Goal: Register for event/course

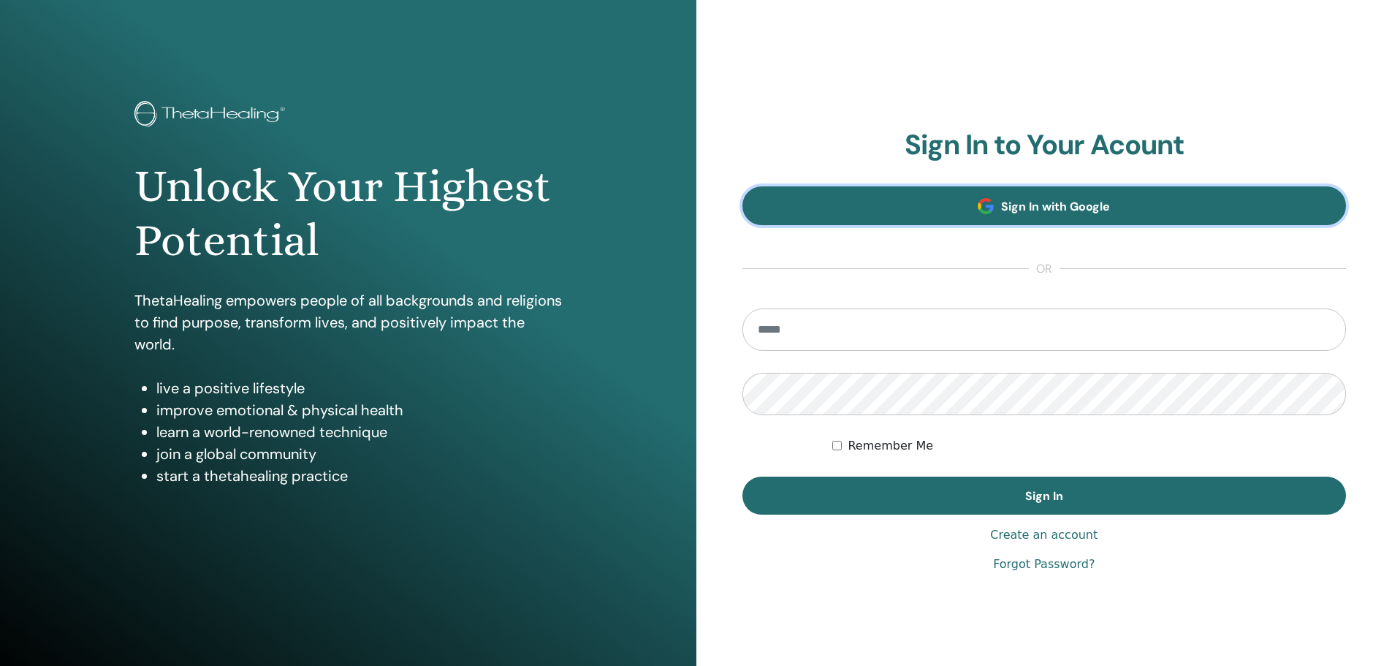
click at [972, 204] on link "Sign In with Google" at bounding box center [1045, 205] width 604 height 39
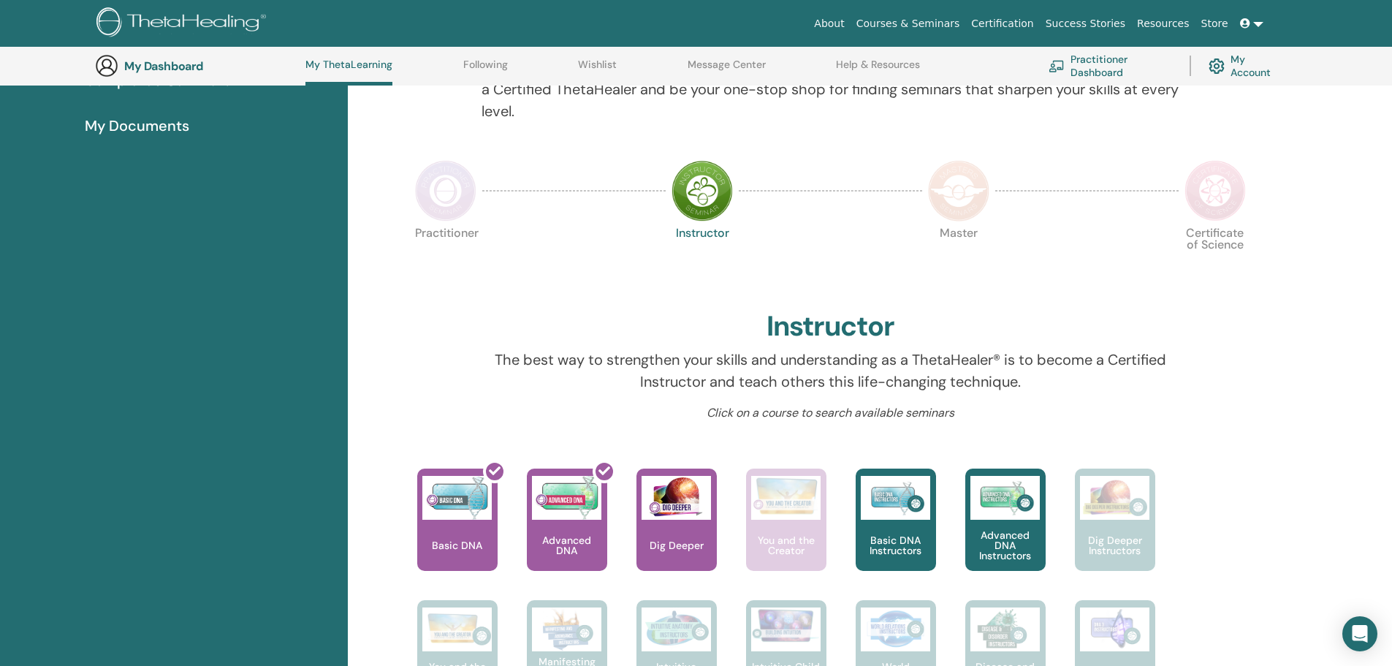
scroll to position [258, 0]
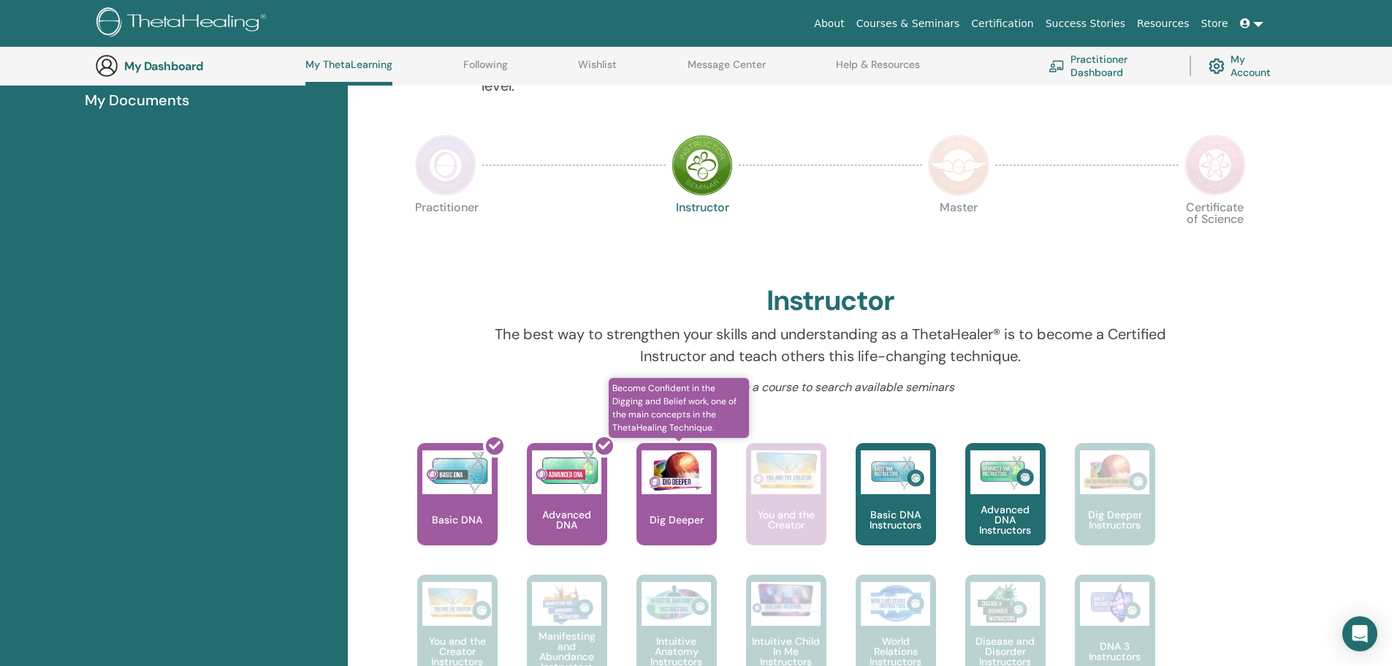
click at [701, 522] on p "Dig Deeper" at bounding box center [677, 520] width 66 height 10
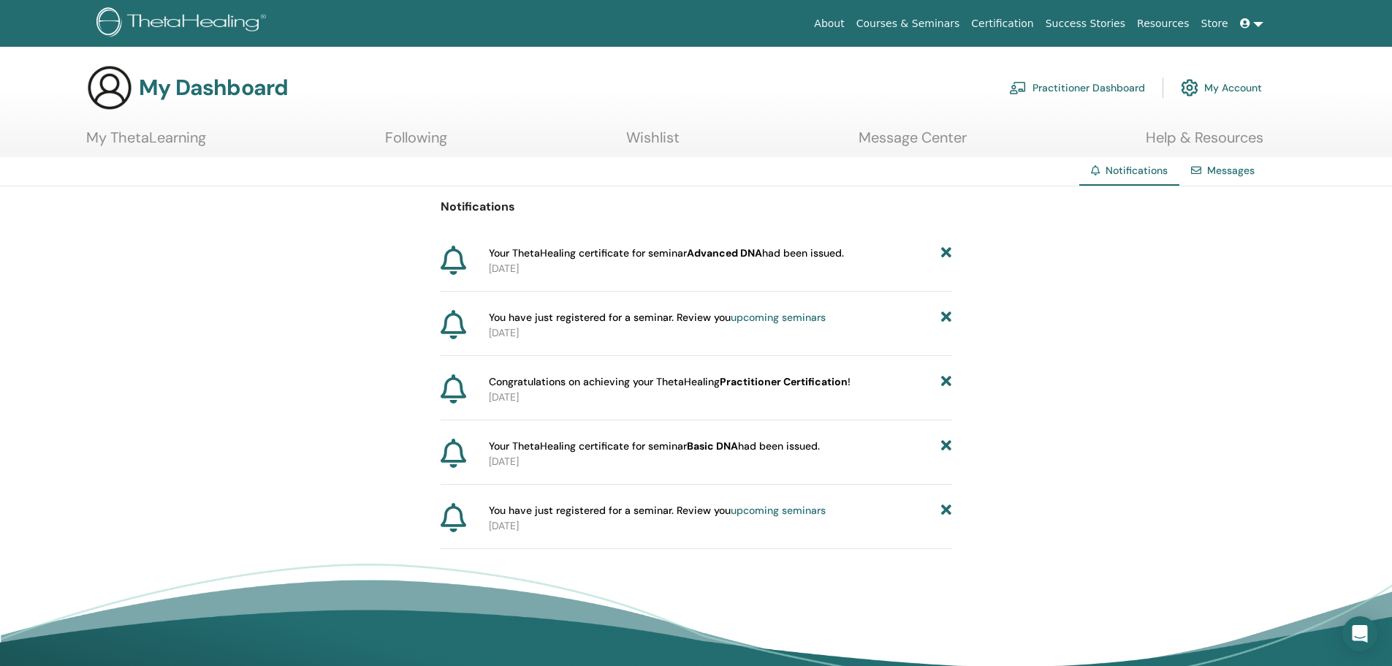
click at [811, 253] on span "Your ThetaHealing certificate for seminar Advanced DNA had been issued." at bounding box center [666, 253] width 355 height 15
click at [515, 269] on p "2025-08-28" at bounding box center [720, 268] width 463 height 15
click at [494, 314] on span "You have just registered for a seminar. Review you upcoming seminars" at bounding box center [657, 317] width 337 height 15
click at [707, 390] on p "2025-08-10" at bounding box center [720, 397] width 463 height 15
click at [1207, 167] on link "Messages" at bounding box center [1231, 170] width 48 height 13
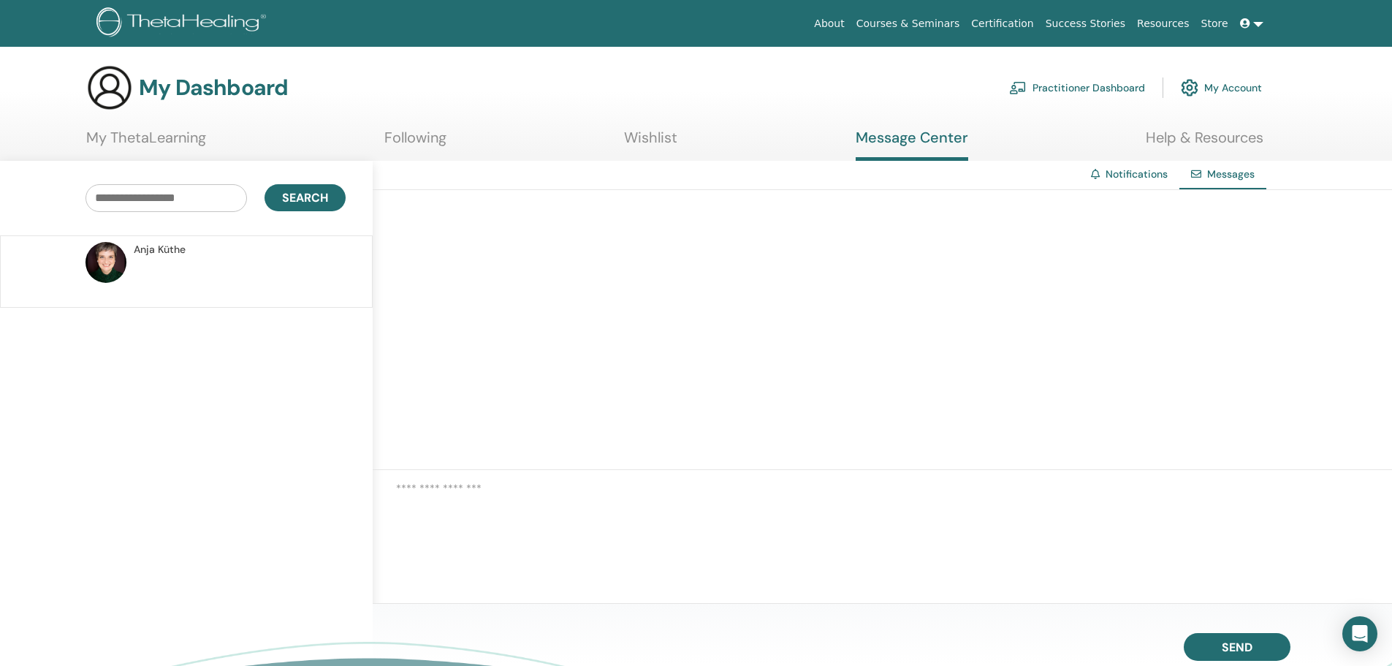
click at [1253, 23] on span at bounding box center [1246, 24] width 13 height 12
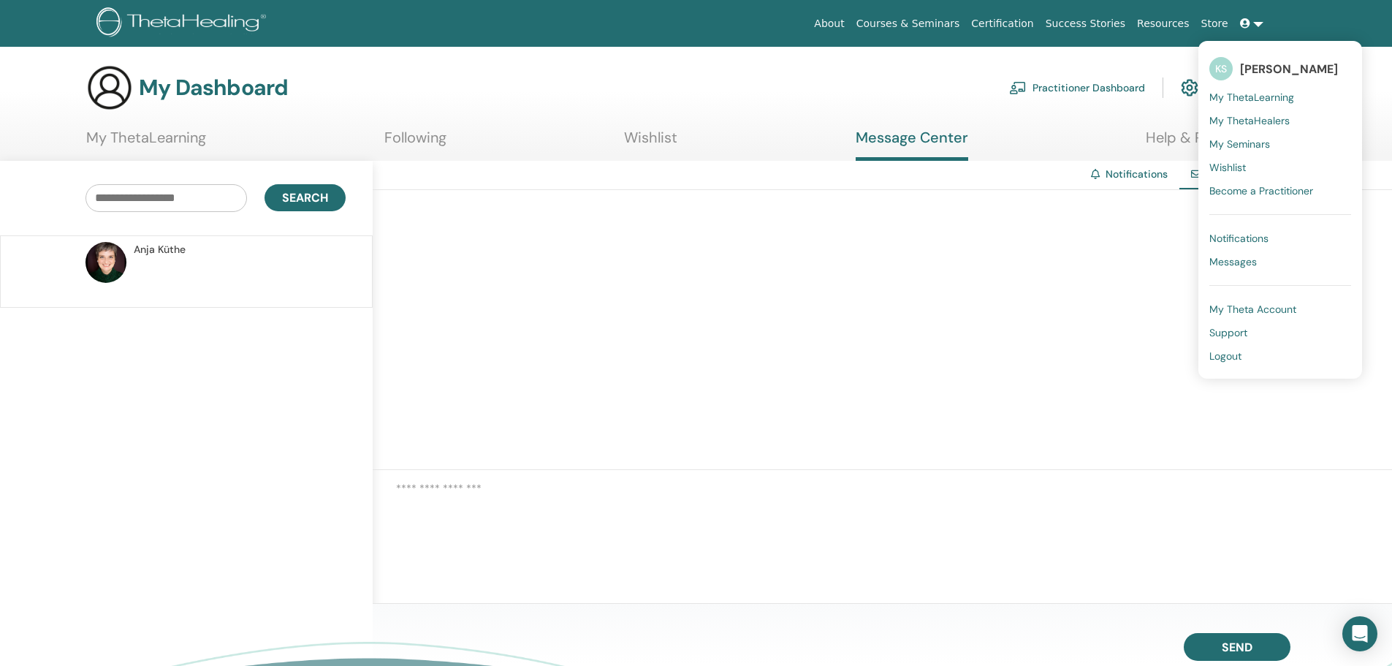
click at [928, 25] on link "Courses & Seminars" at bounding box center [908, 23] width 115 height 27
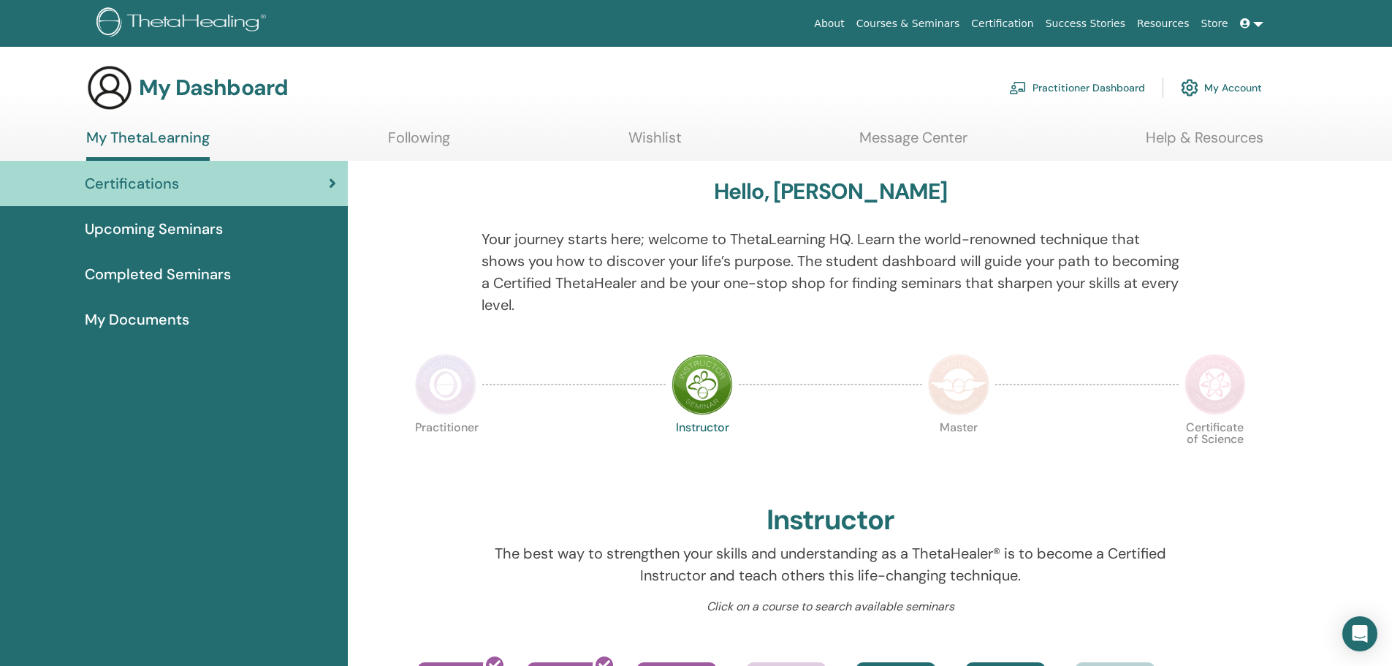
click at [1258, 23] on link at bounding box center [1251, 23] width 35 height 27
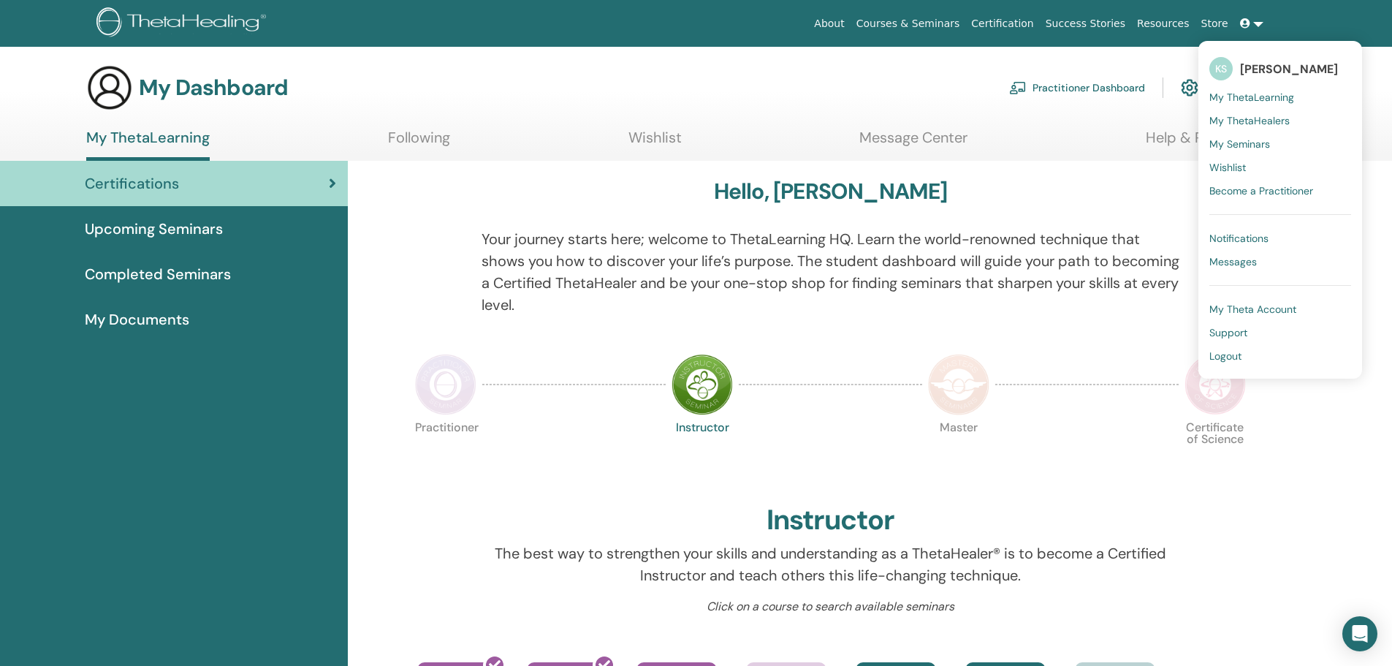
click at [1268, 123] on span "My ThetaHealers" at bounding box center [1250, 120] width 80 height 13
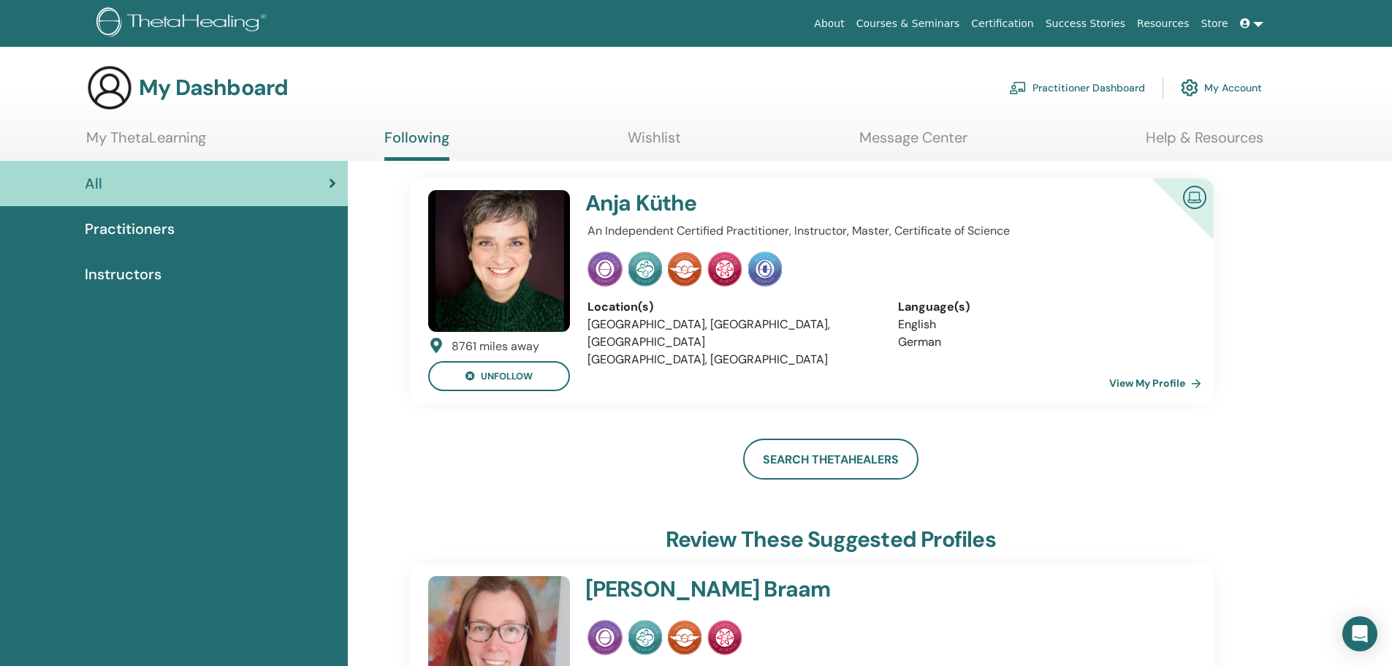
click at [550, 280] on img at bounding box center [499, 261] width 142 height 142
click at [733, 267] on img at bounding box center [724, 268] width 35 height 35
click at [1191, 201] on img at bounding box center [1194, 196] width 35 height 33
click at [1150, 386] on link "View My Profile" at bounding box center [1158, 382] width 98 height 29
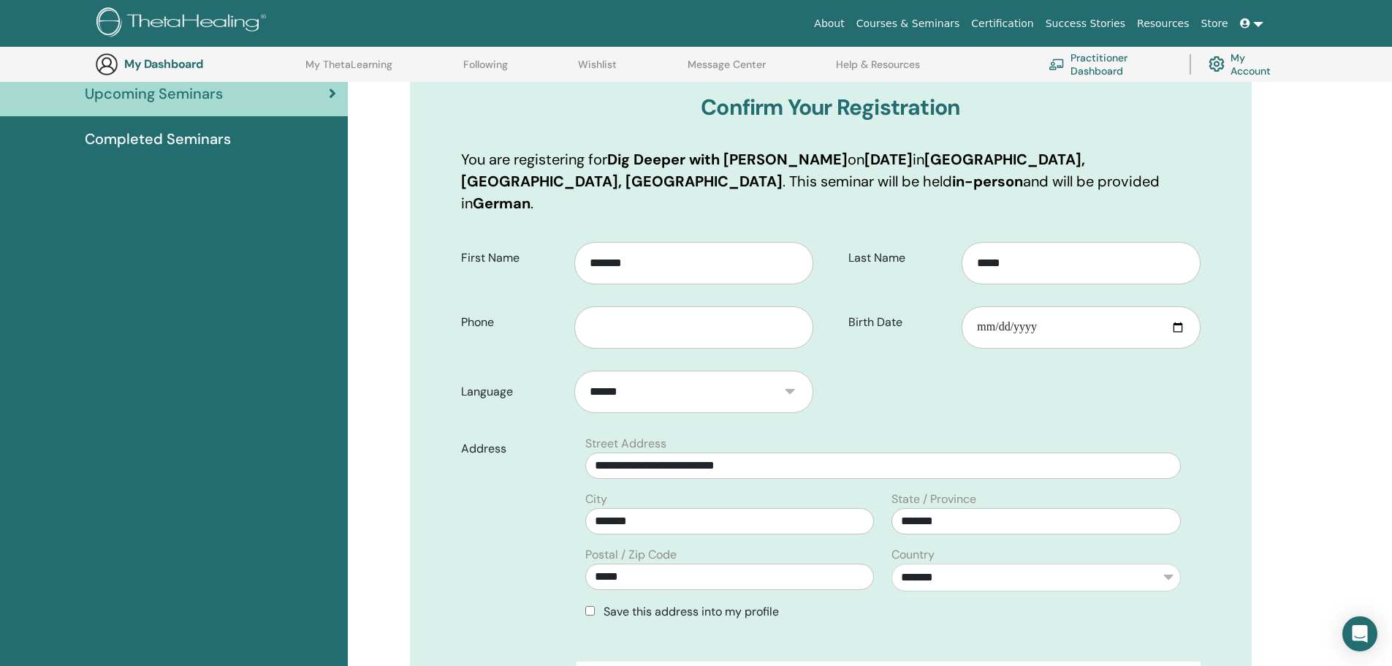
scroll to position [181, 0]
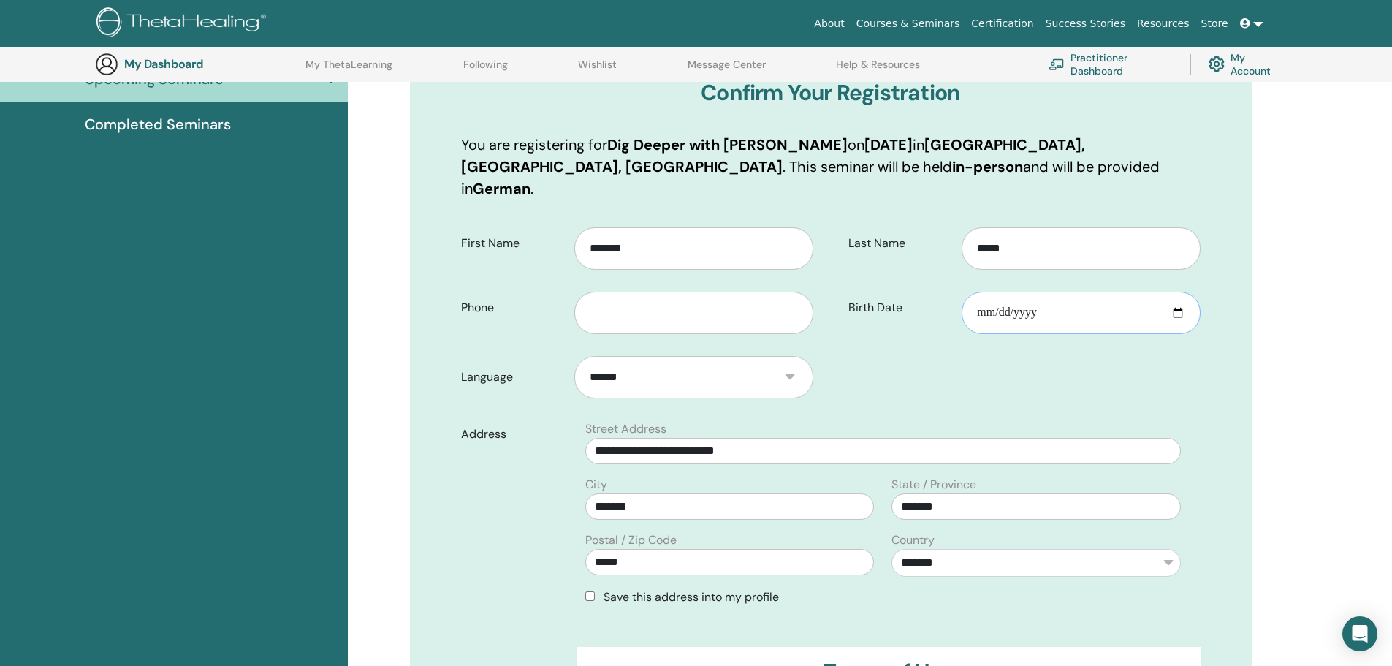
click at [990, 295] on input "Birth Date" at bounding box center [1081, 313] width 238 height 42
click at [1052, 295] on input "Birth Date" at bounding box center [1081, 313] width 238 height 42
click at [992, 292] on input "Birth Date" at bounding box center [1081, 313] width 238 height 42
click at [975, 292] on input "Birth Date" at bounding box center [1081, 313] width 238 height 42
click at [971, 292] on input "Birth Date" at bounding box center [1081, 313] width 238 height 42
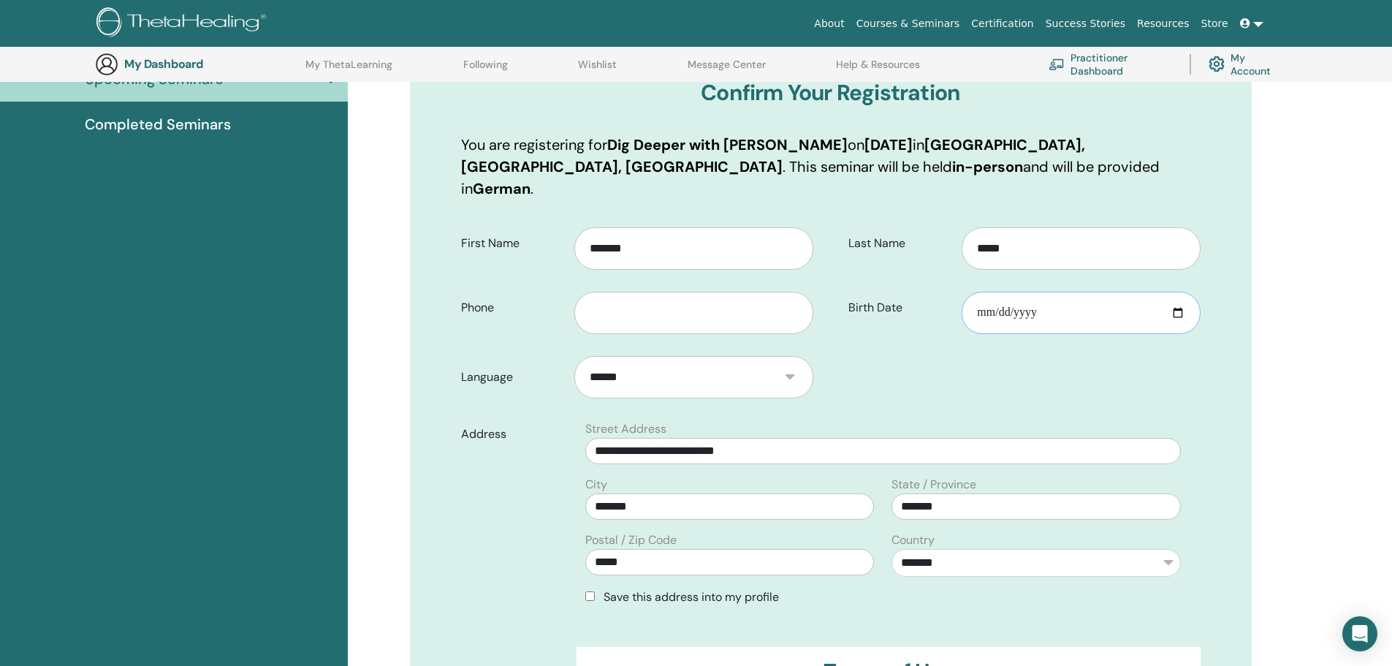
click at [982, 292] on input "Birth Date" at bounding box center [1081, 313] width 238 height 42
type input "**********"
click at [969, 343] on form "**********" at bounding box center [831, 534] width 762 height 634
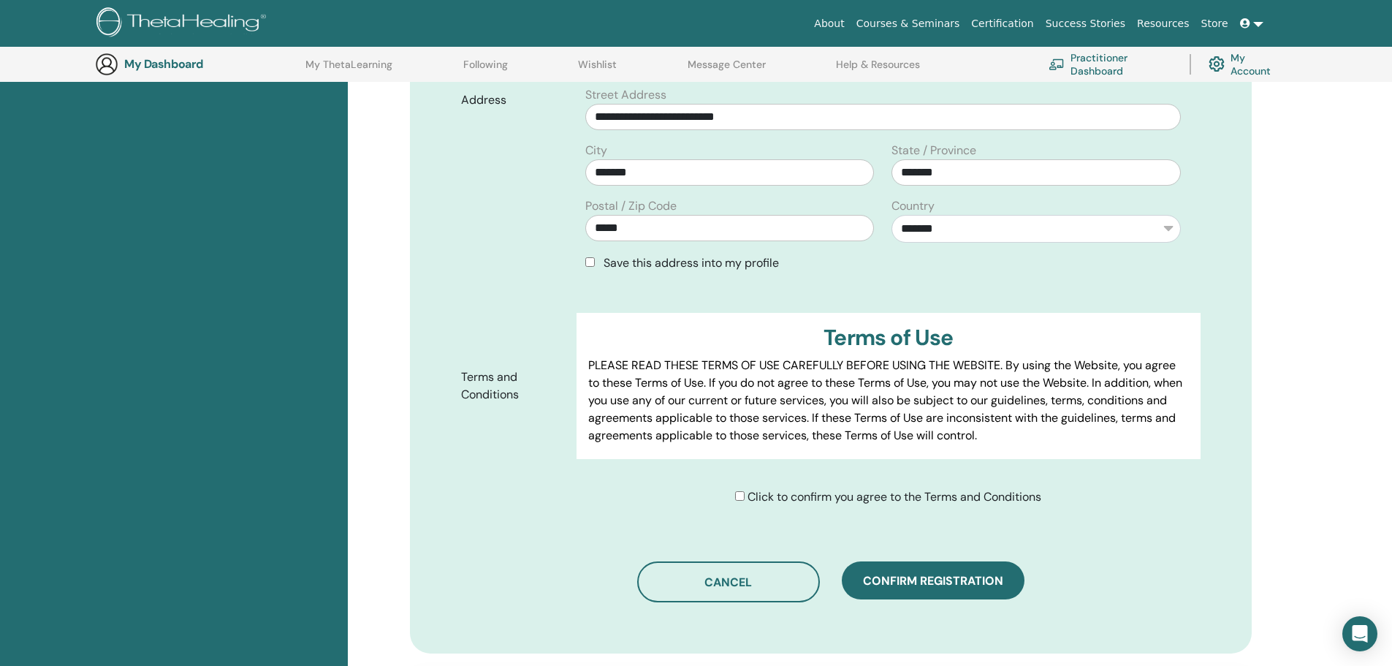
scroll to position [547, 0]
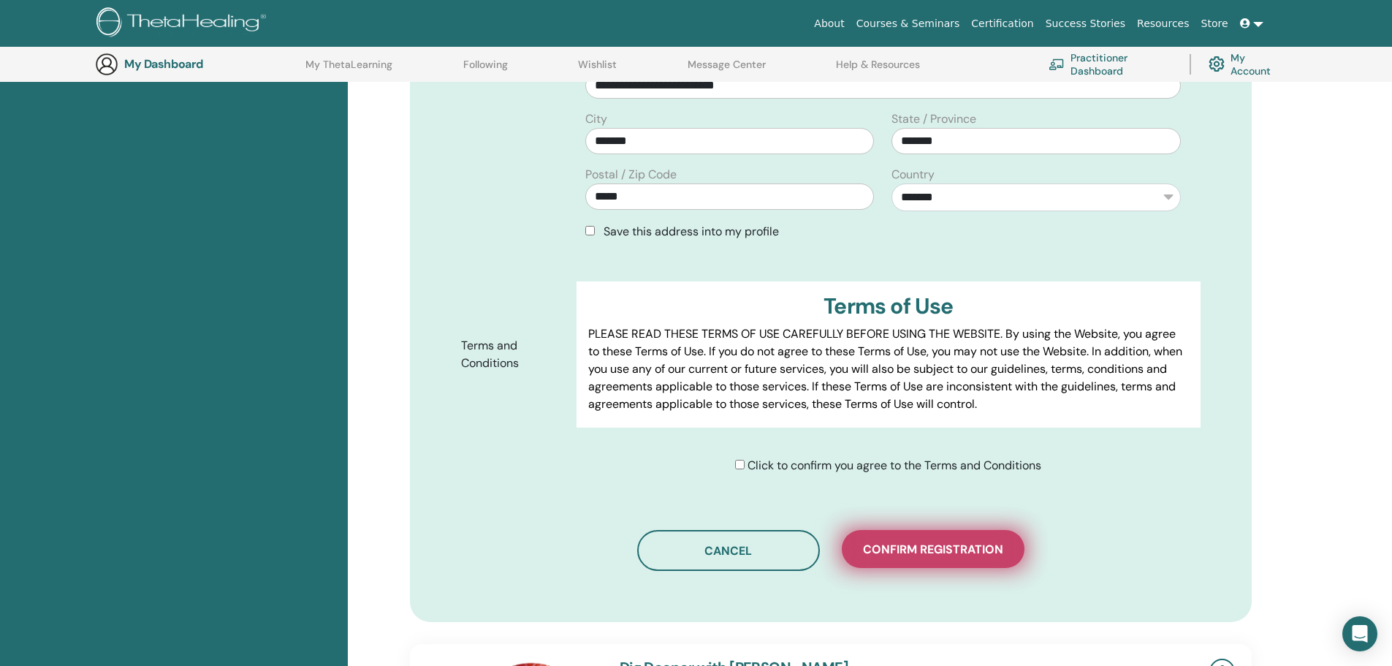
click at [903, 530] on button "Confirm registration" at bounding box center [933, 549] width 183 height 38
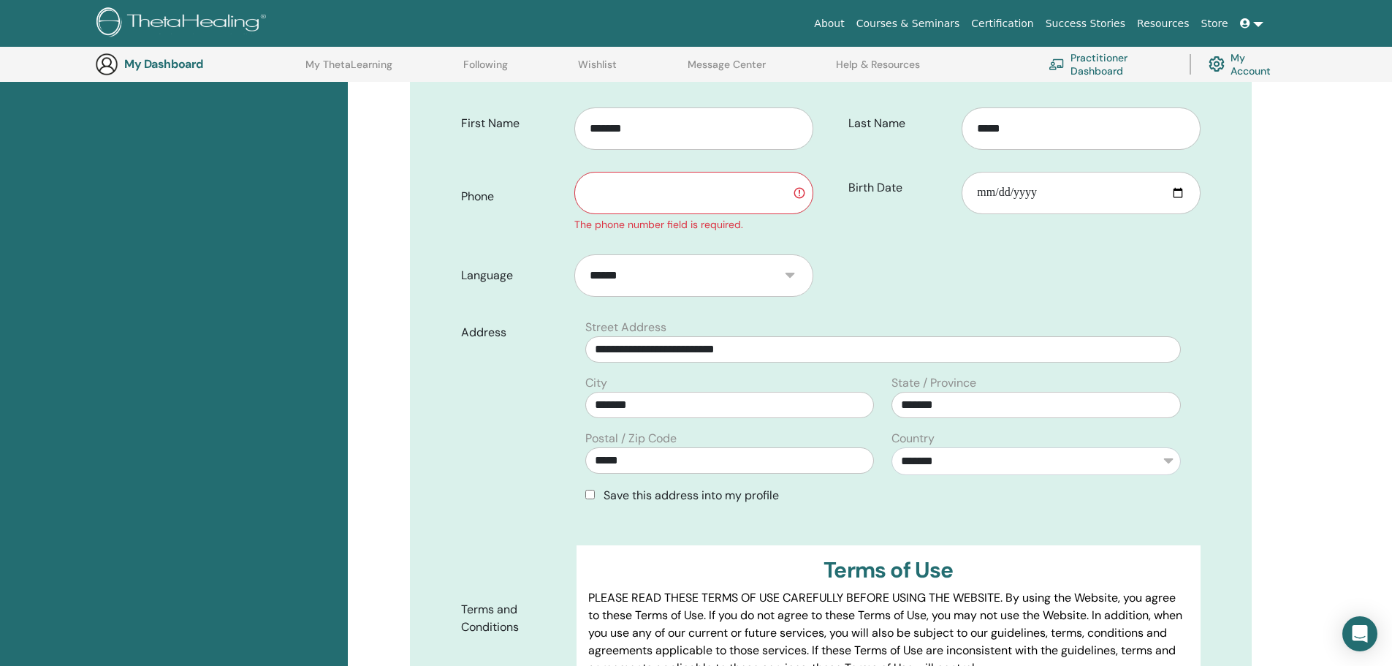
scroll to position [254, 0]
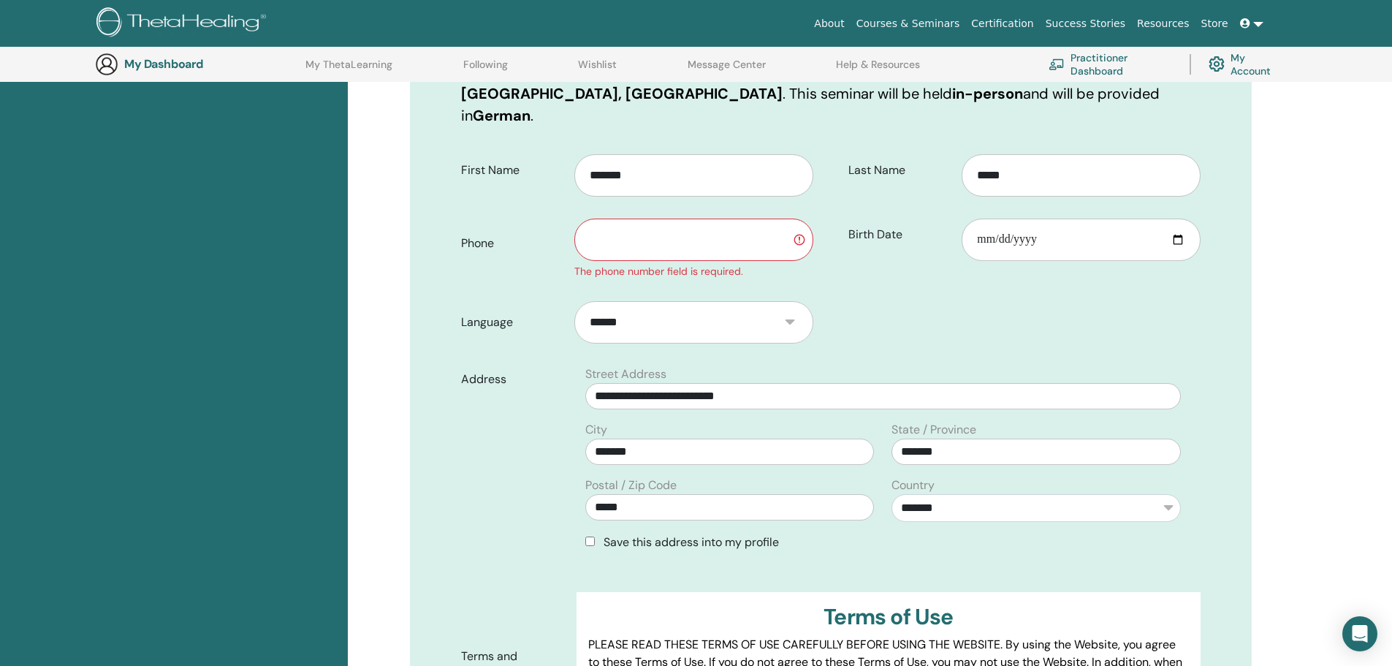
click at [721, 227] on input "text" at bounding box center [693, 240] width 238 height 42
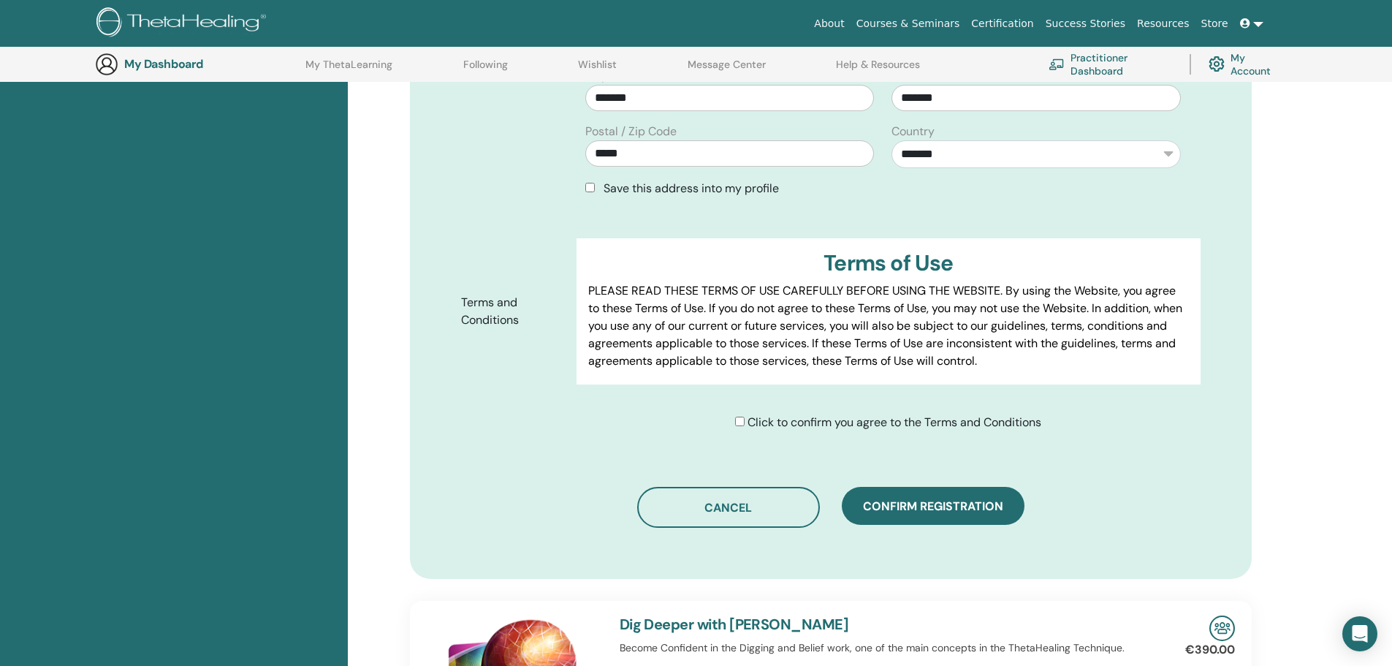
scroll to position [693, 0]
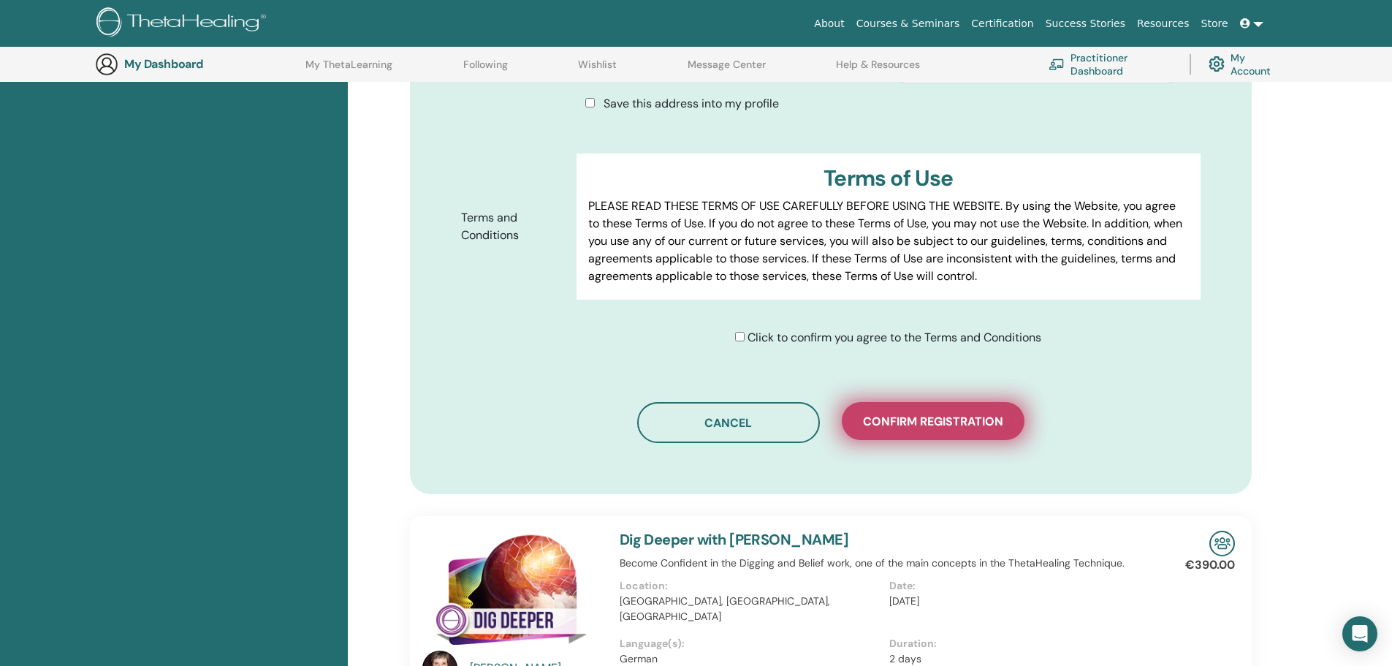
type input "**********"
click at [904, 414] on span "Confirm registration" at bounding box center [933, 421] width 140 height 15
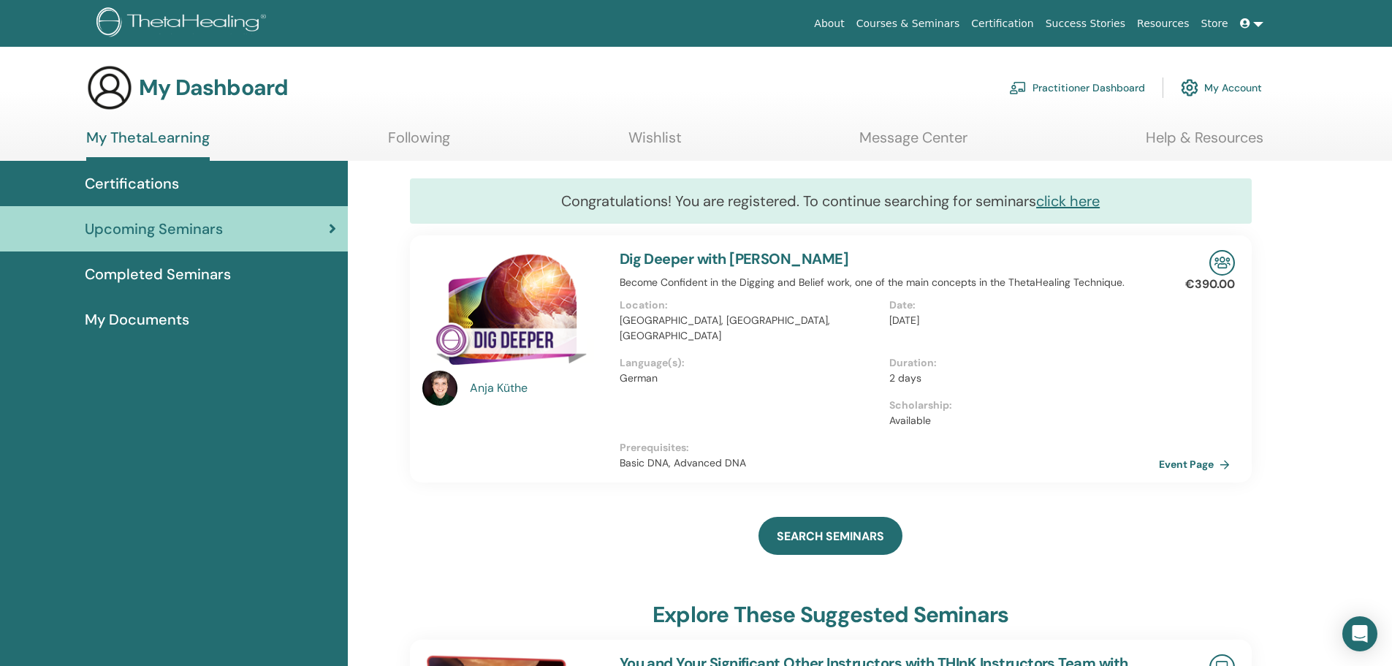
click at [946, 26] on link "Courses & Seminars" at bounding box center [908, 23] width 115 height 27
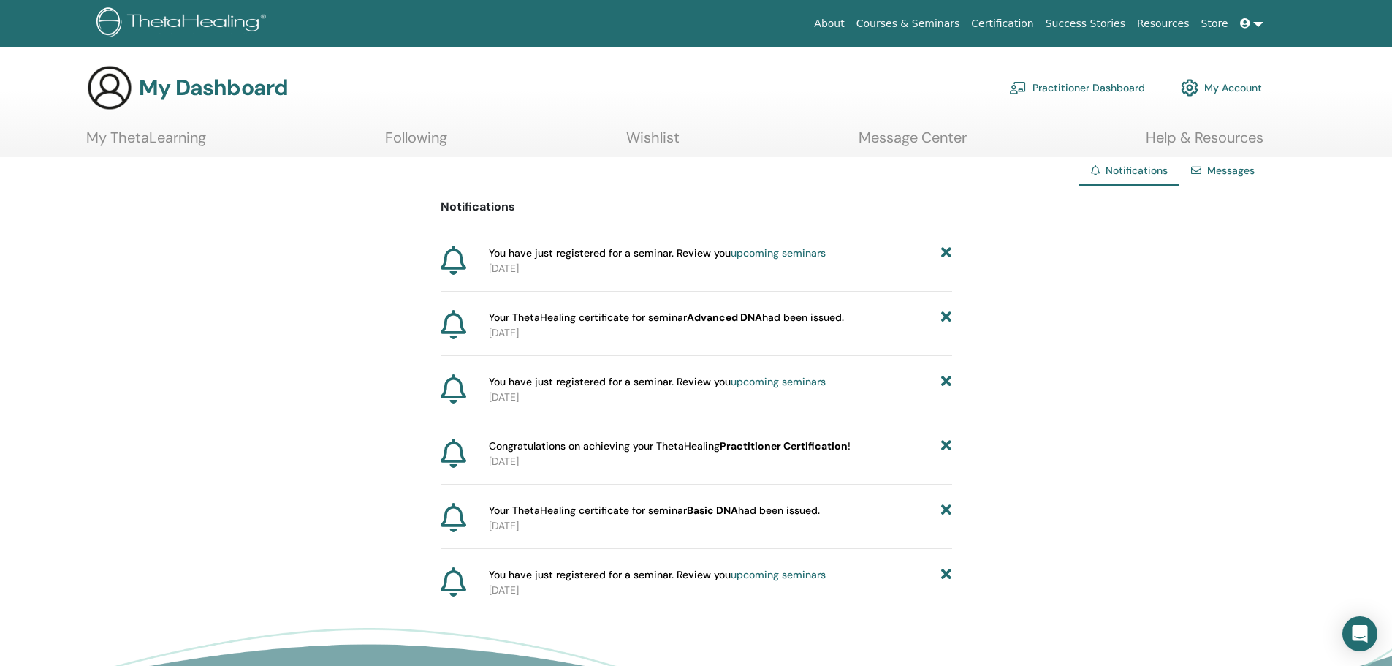
click at [1221, 23] on link "Store" at bounding box center [1215, 23] width 39 height 27
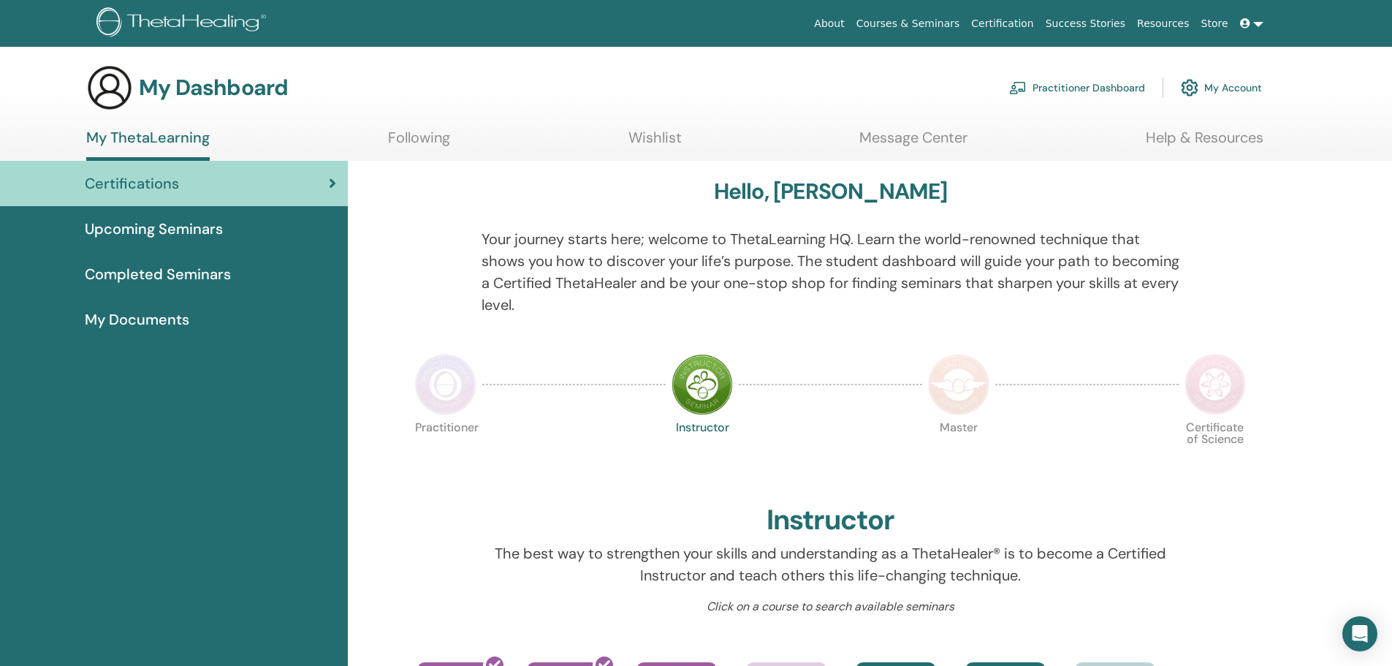
click at [664, 140] on link "Wishlist" at bounding box center [655, 143] width 53 height 29
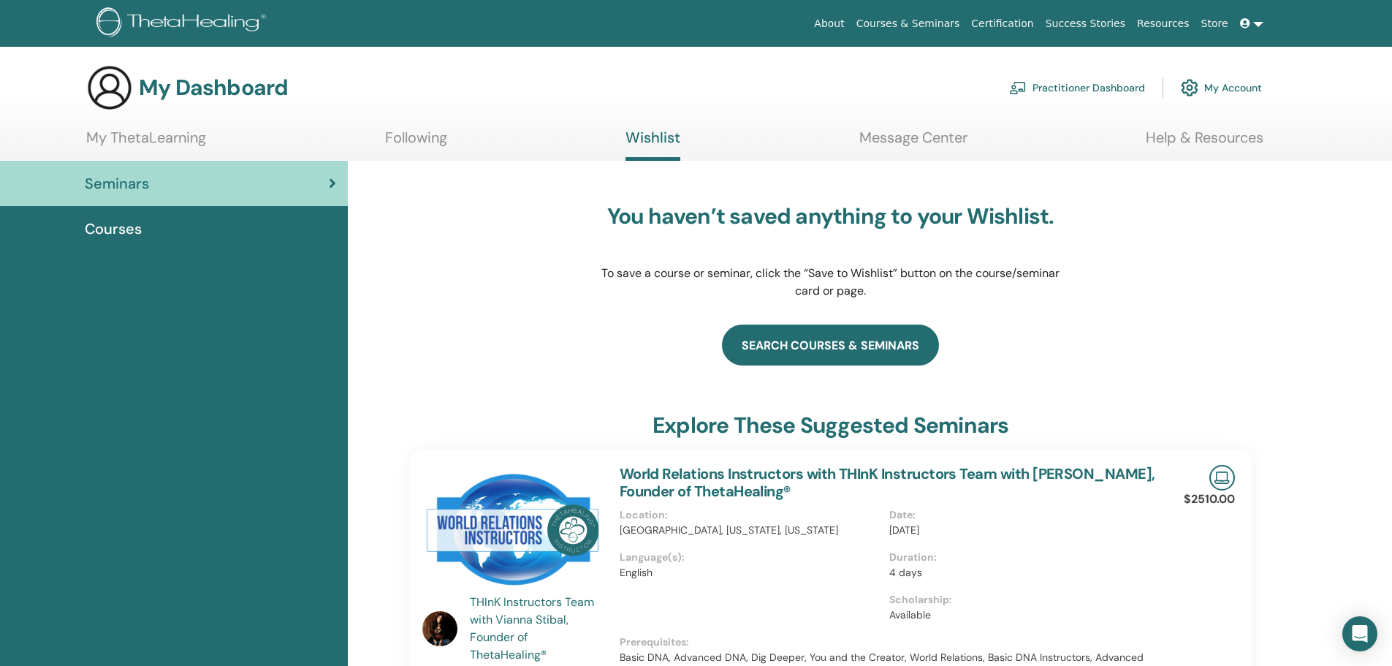
click at [778, 356] on link "search courses & seminars" at bounding box center [830, 344] width 217 height 41
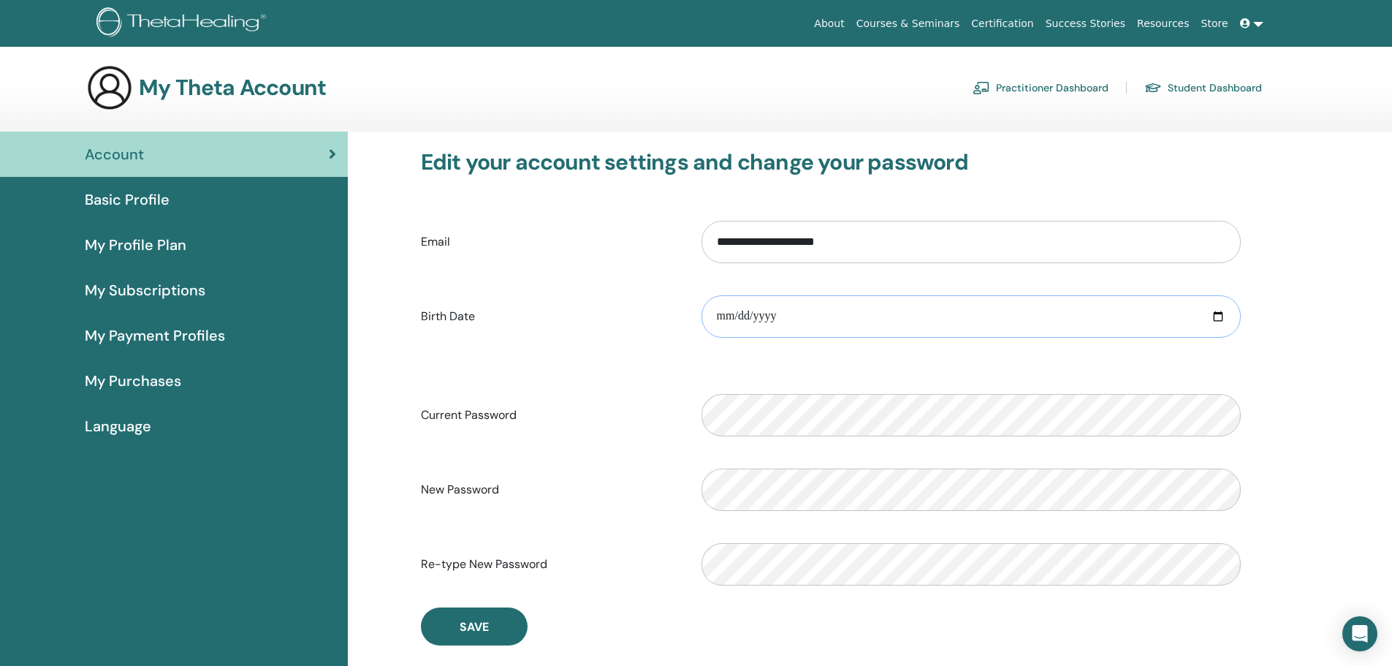
click at [745, 312] on input "date" at bounding box center [971, 316] width 539 height 42
click at [167, 202] on span "Basic Profile" at bounding box center [127, 200] width 85 height 22
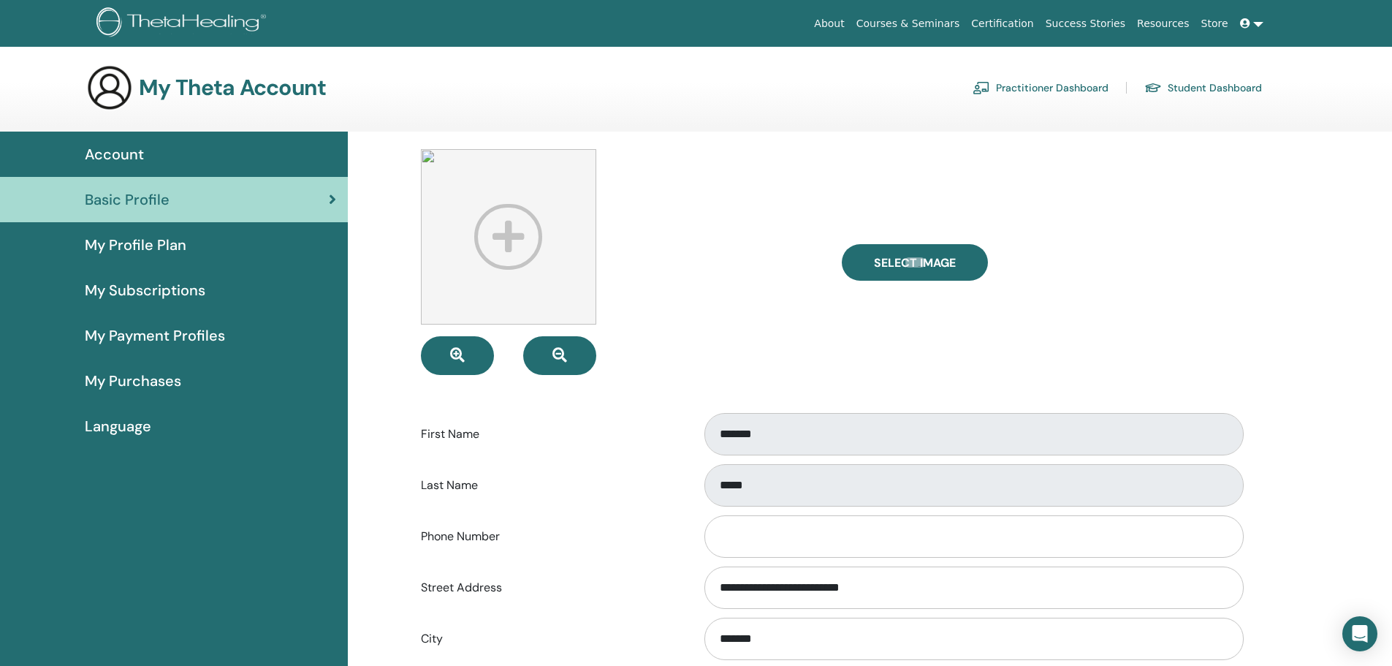
click at [1117, 26] on link "Success Stories" at bounding box center [1085, 23] width 91 height 27
